Goal: Task Accomplishment & Management: Manage account settings

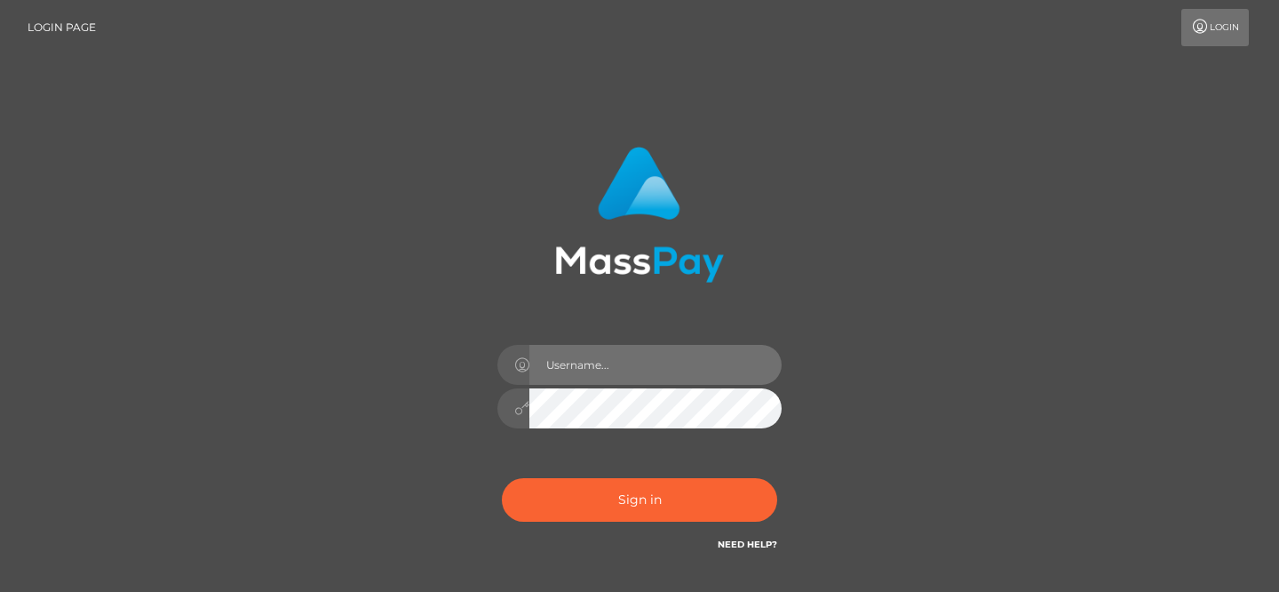
click at [597, 376] on input "text" at bounding box center [656, 365] width 252 height 40
type input "femgoddess"
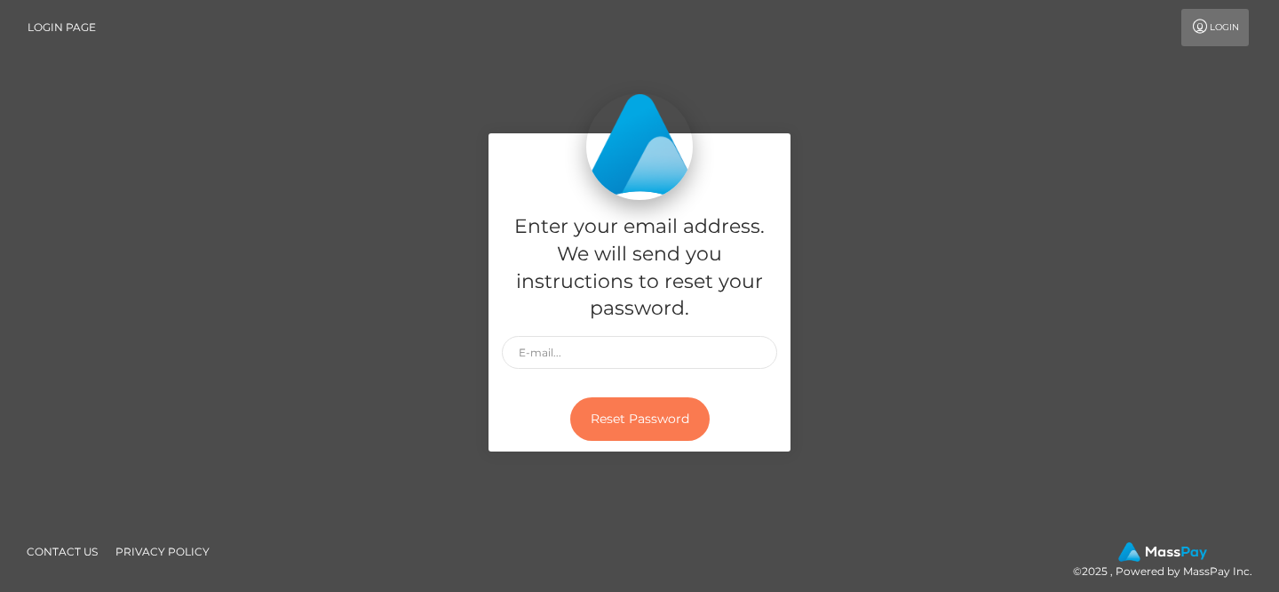
click at [607, 427] on button "Reset Password" at bounding box center [639, 419] width 139 height 44
